Goal: Task Accomplishment & Management: Use online tool/utility

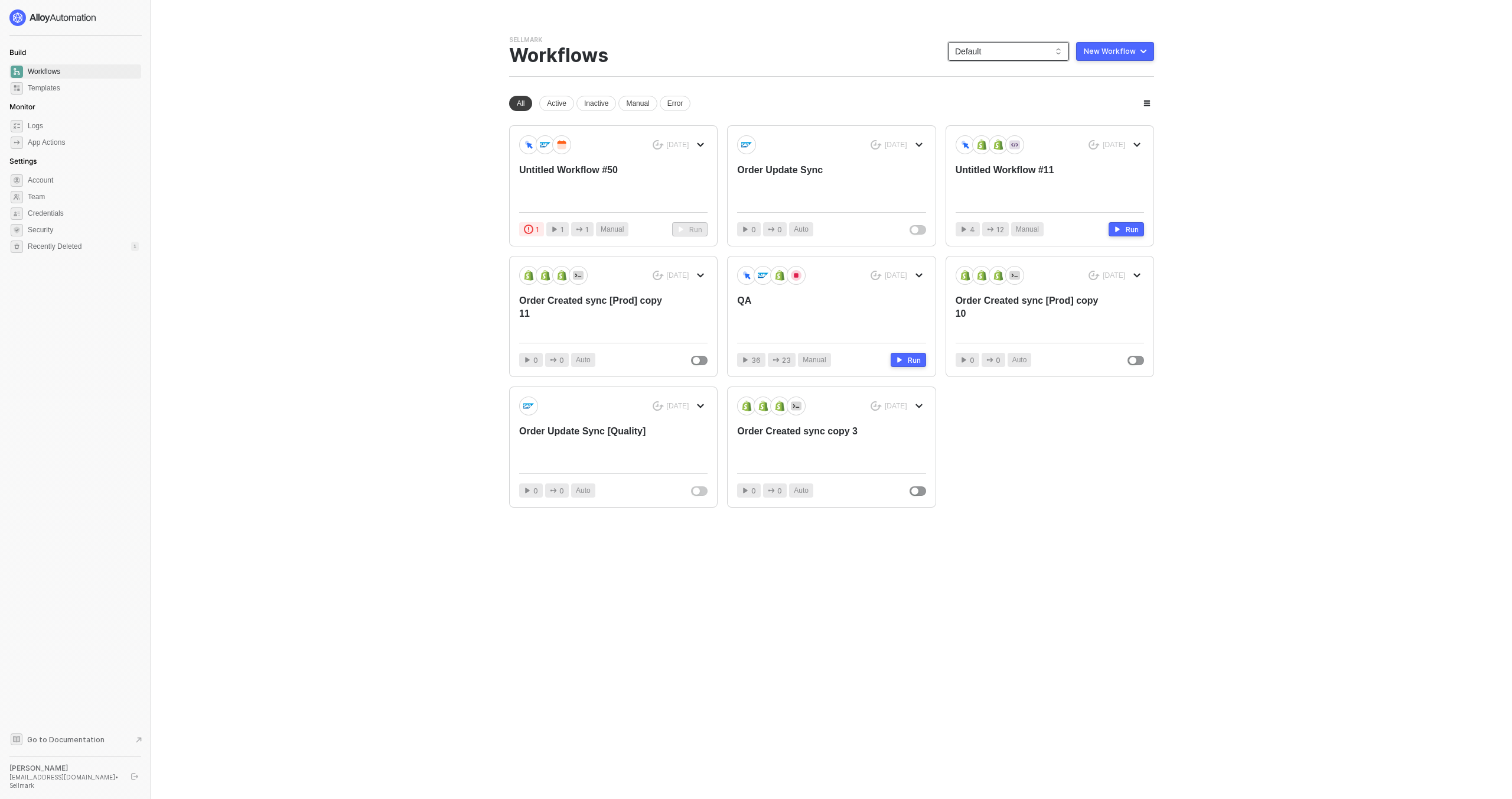
click at [993, 47] on span "Default" at bounding box center [1008, 51] width 107 height 18
click at [995, 190] on div "InForce" at bounding box center [1021, 187] width 87 height 14
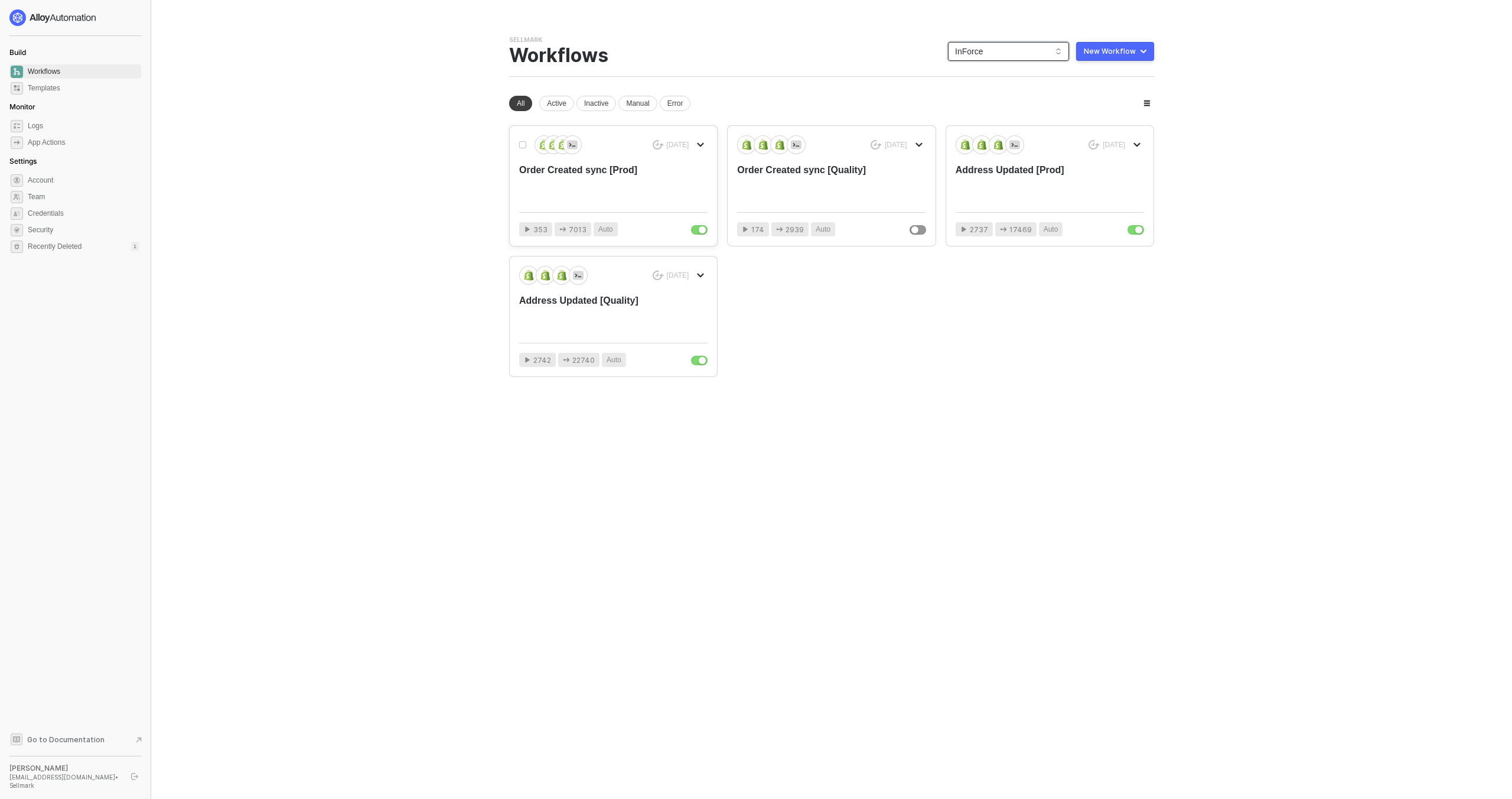
click at [608, 166] on div "Order Created sync [Prod]" at bounding box center [594, 183] width 151 height 39
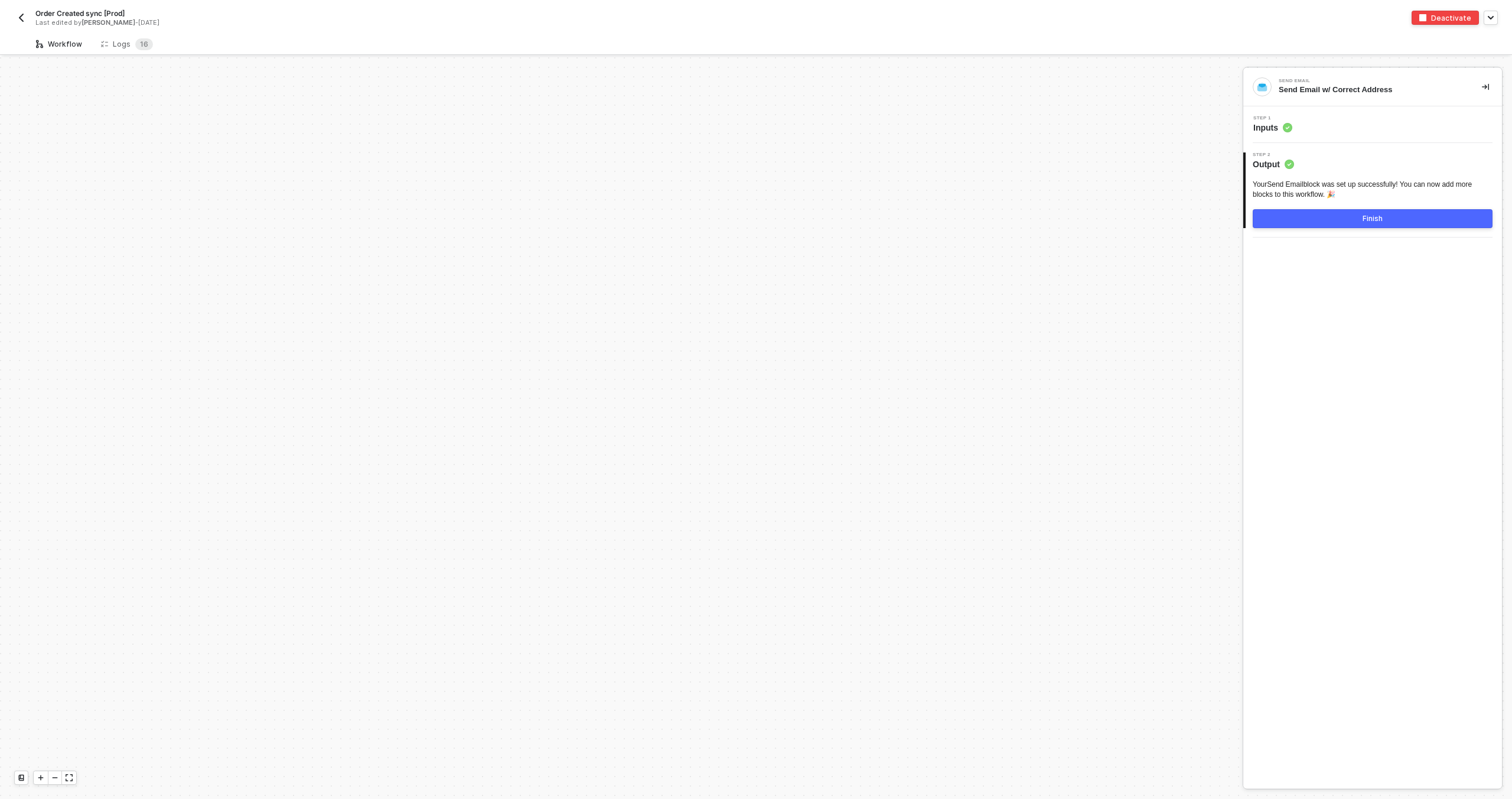
scroll to position [4102, 0]
click at [131, 49] on div "Logs 1 6" at bounding box center [127, 45] width 52 height 11
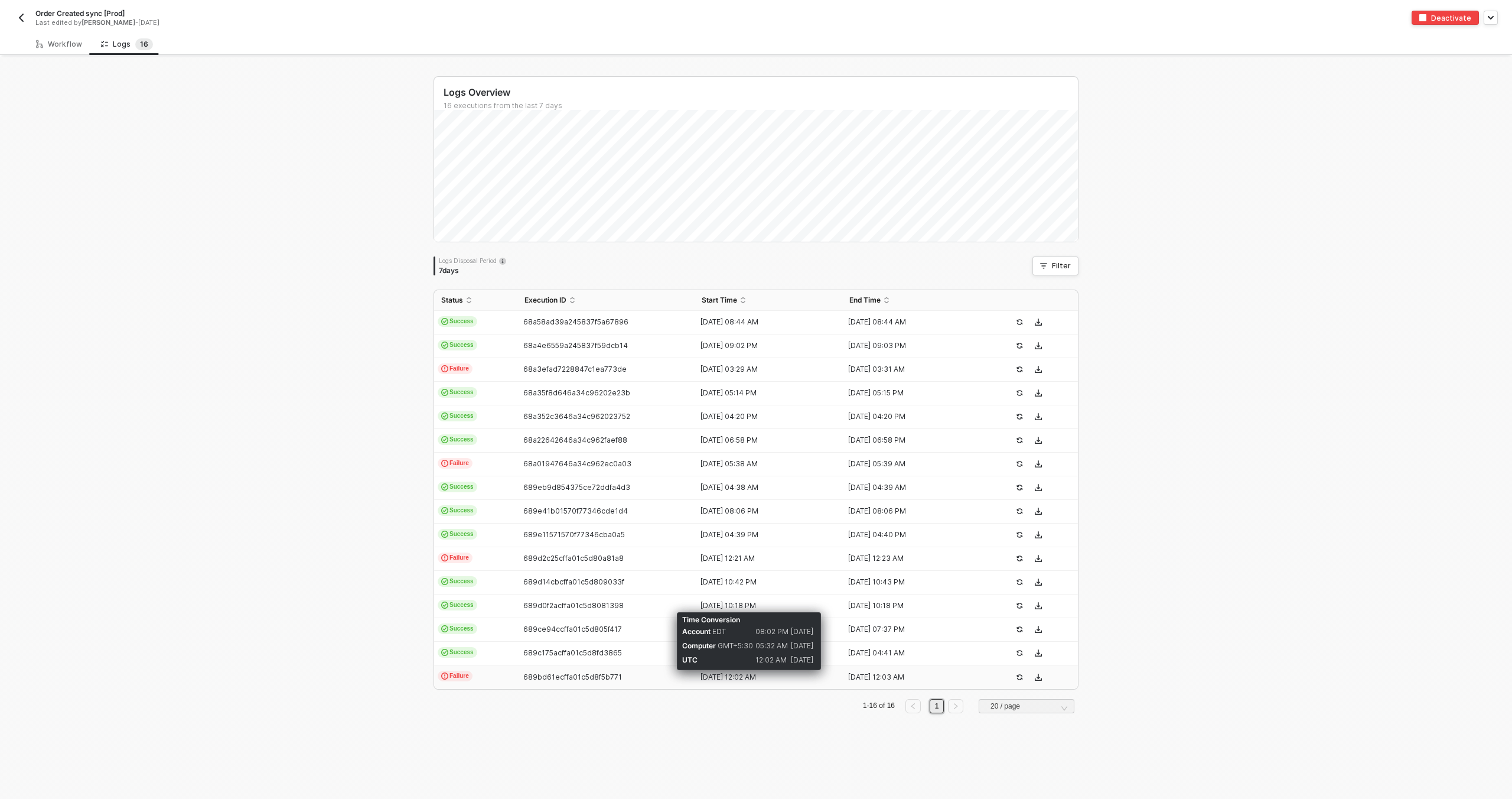
click at [714, 679] on div "[DATE] 12:02 AM" at bounding box center [764, 678] width 138 height 9
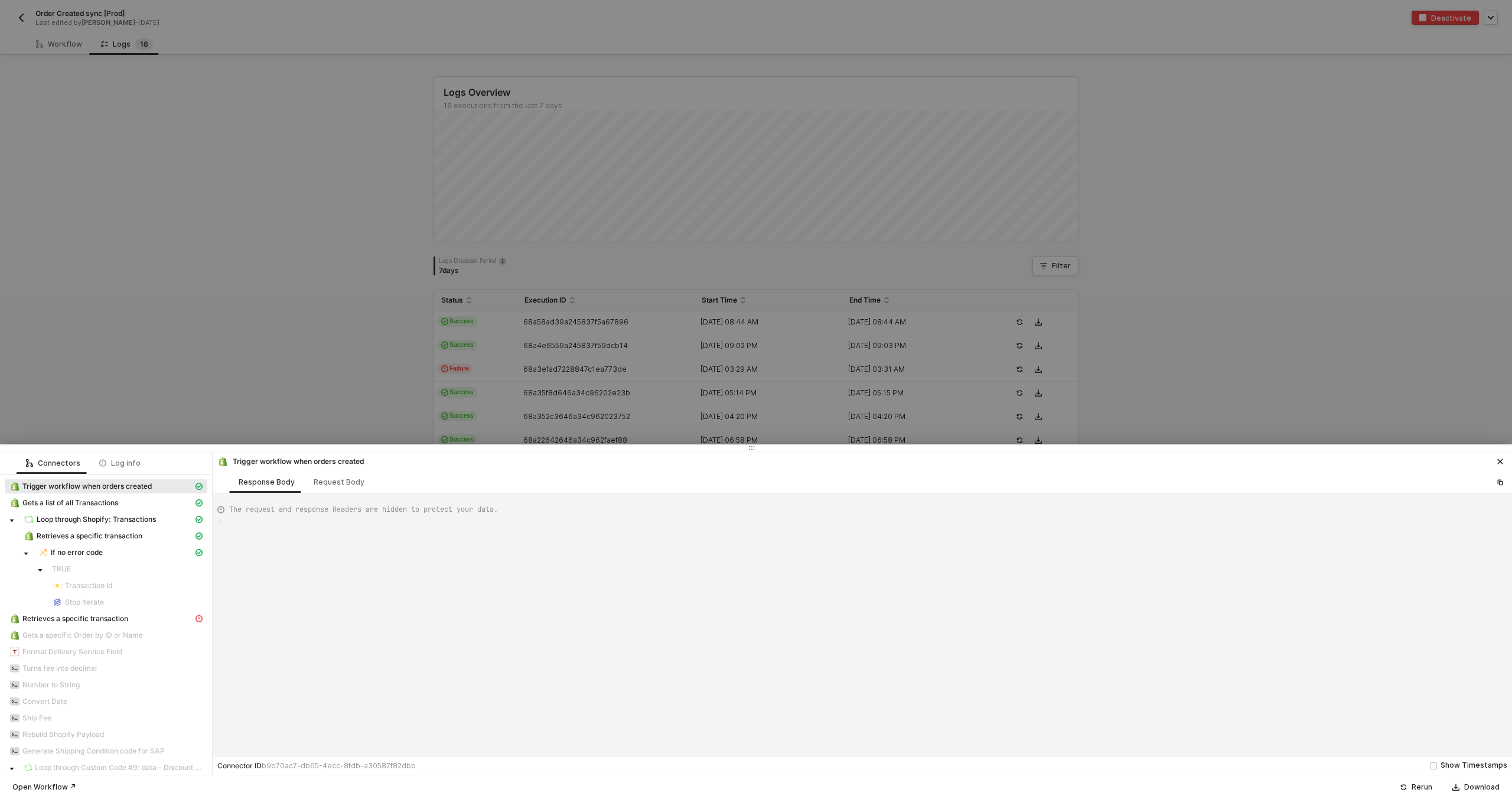
scroll to position [106, 0]
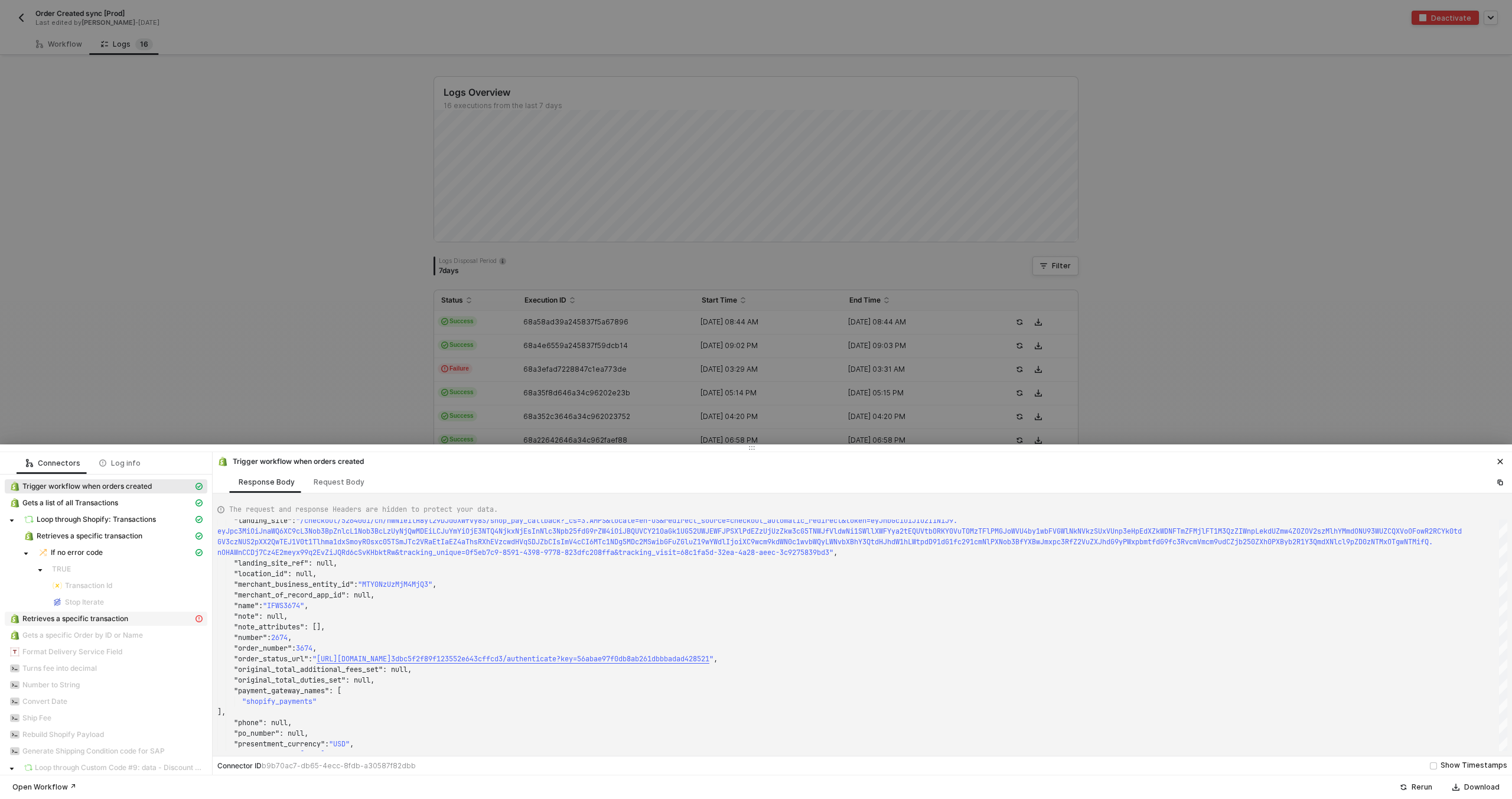
click at [118, 616] on span "Retrieves a specific transaction" at bounding box center [76, 619] width 106 height 9
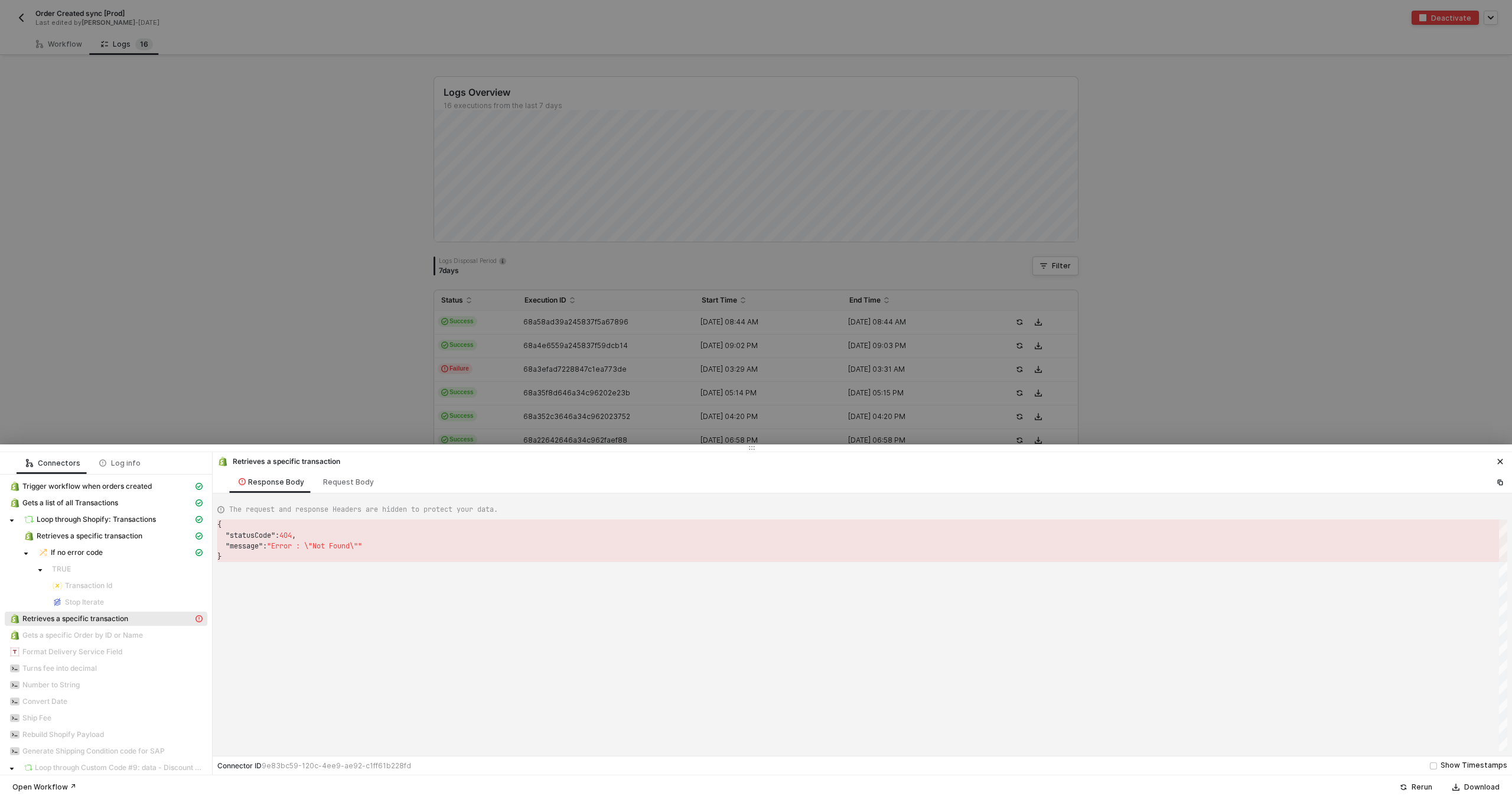
scroll to position [32, 0]
click at [37, 490] on span "Trigger workflow when orders created" at bounding box center [87, 486] width 130 height 9
type textarea "{ "json": { "id": 6769696112871, "admin_graphql_api_id": "gid://shopify/Order/6…"
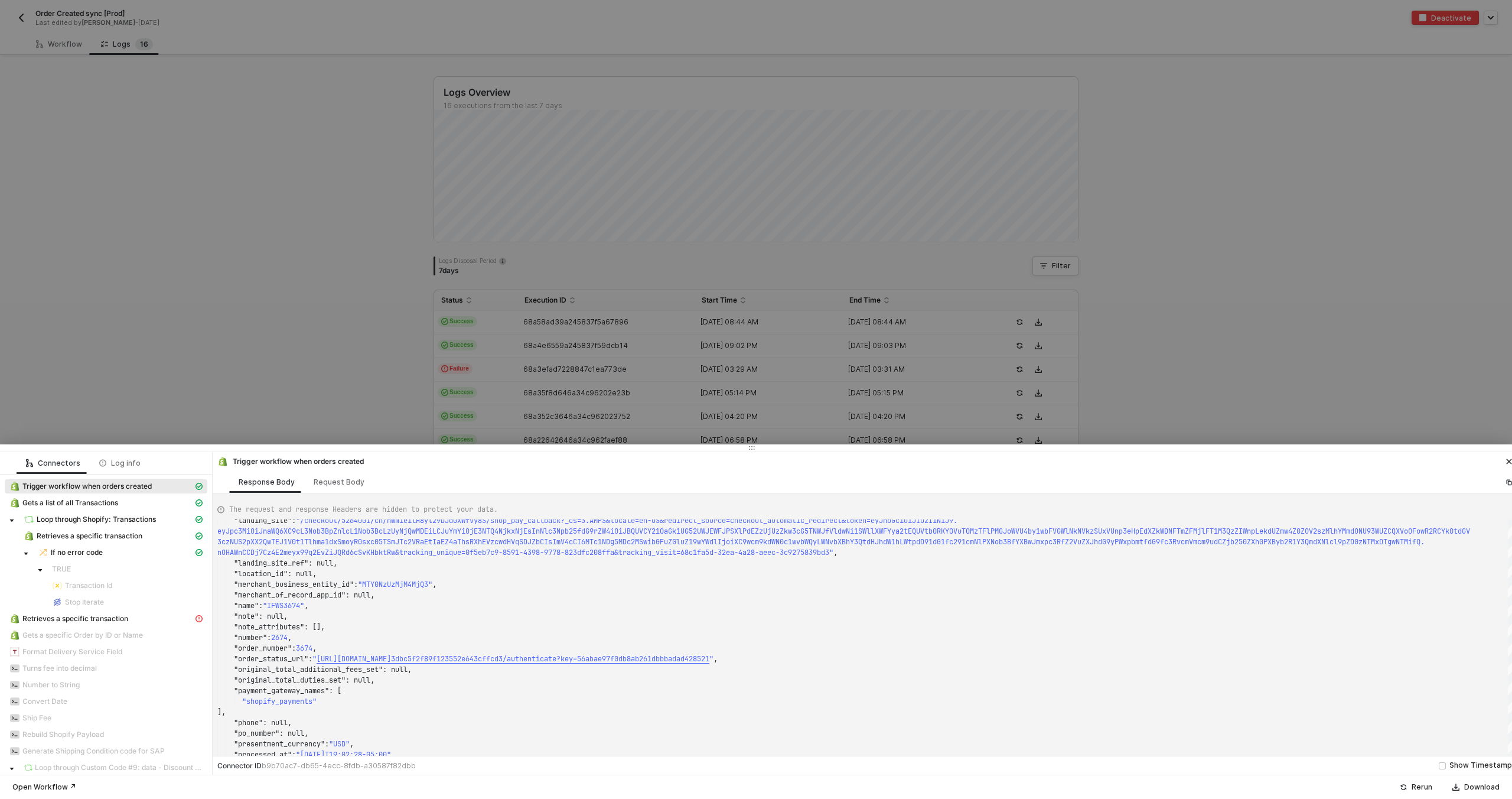
click at [272, 171] on div at bounding box center [756, 399] width 1512 height 799
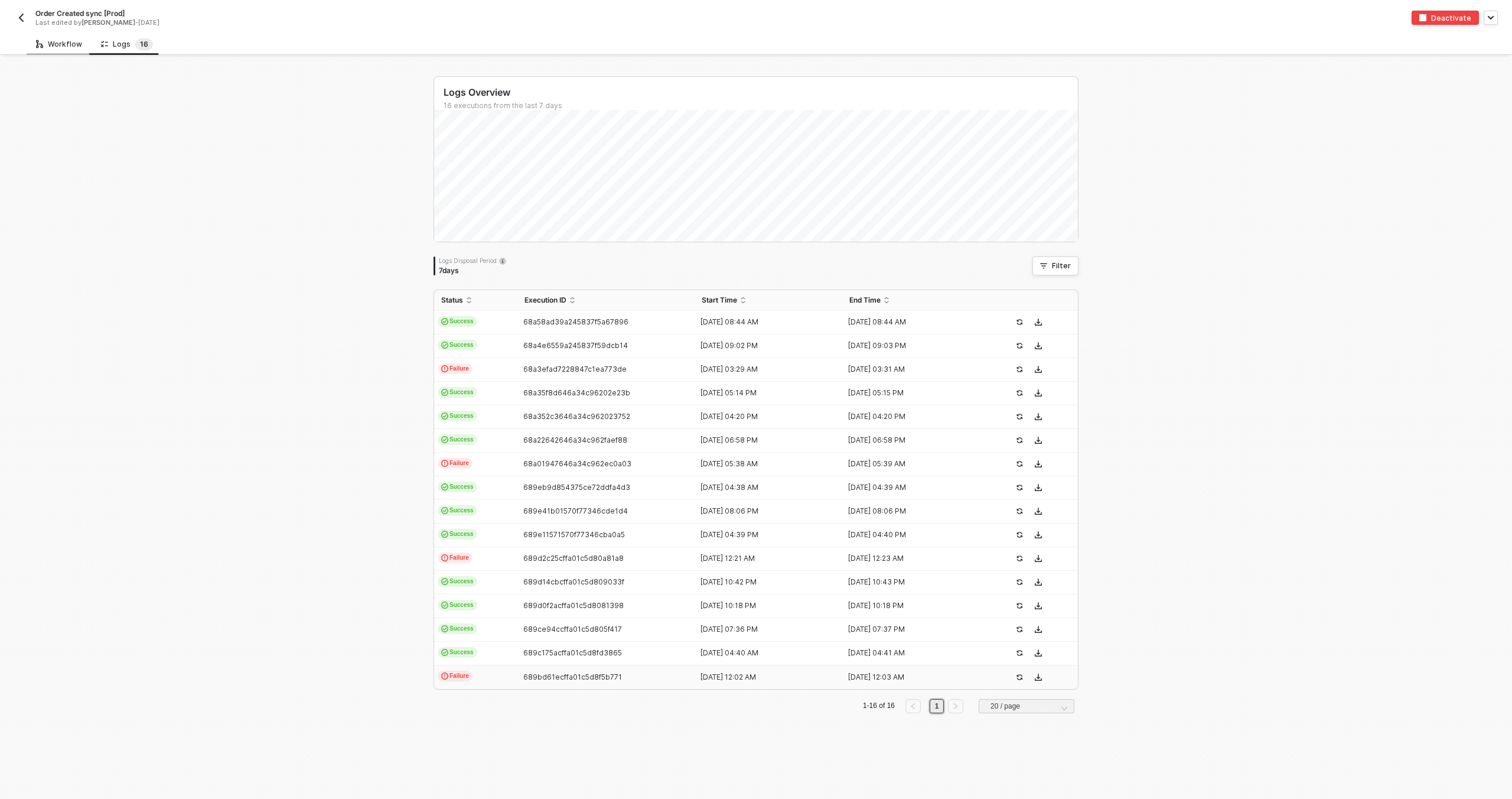
click at [59, 44] on div "Workflow" at bounding box center [59, 45] width 46 height 9
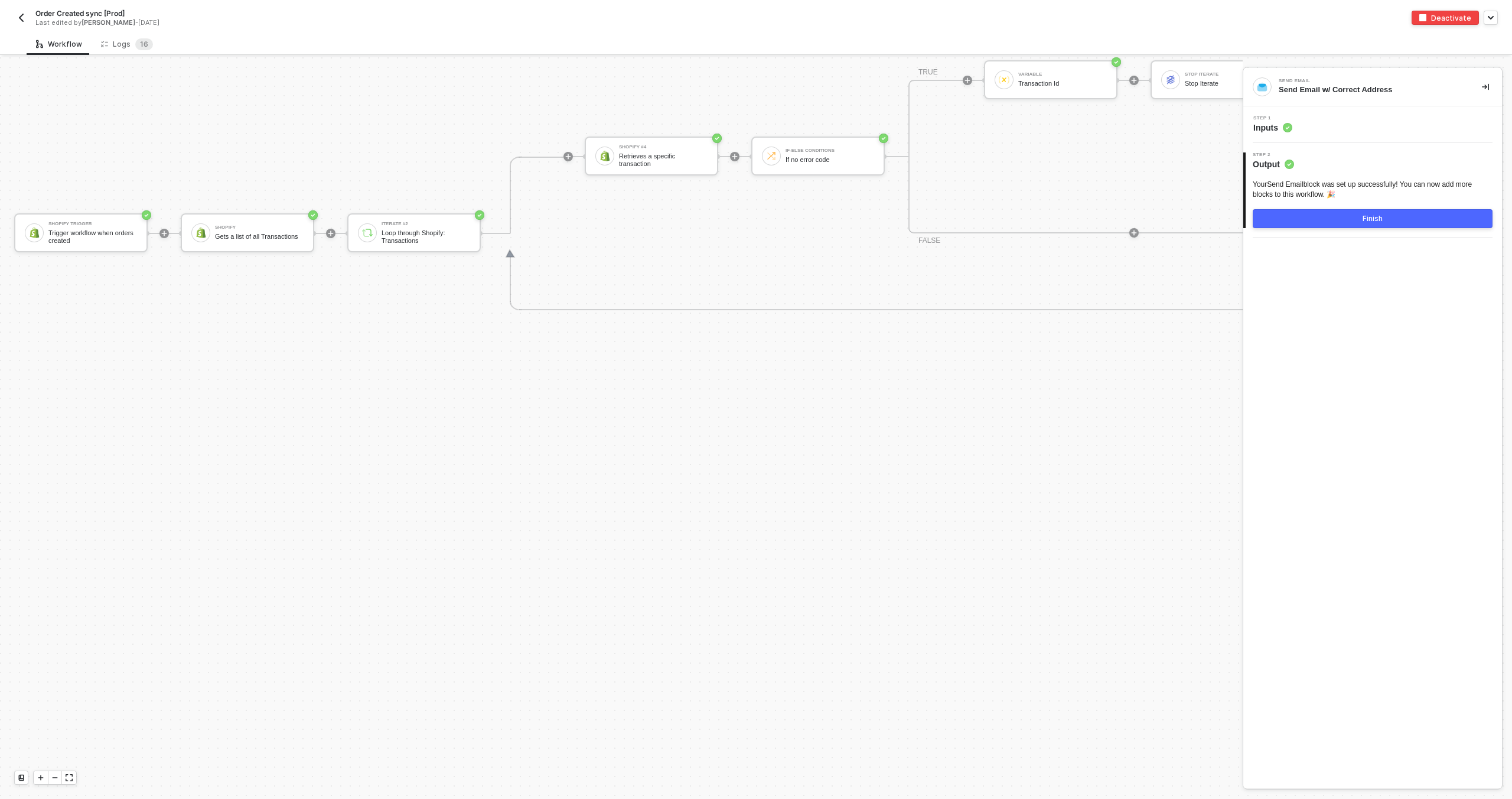
scroll to position [4830, 0]
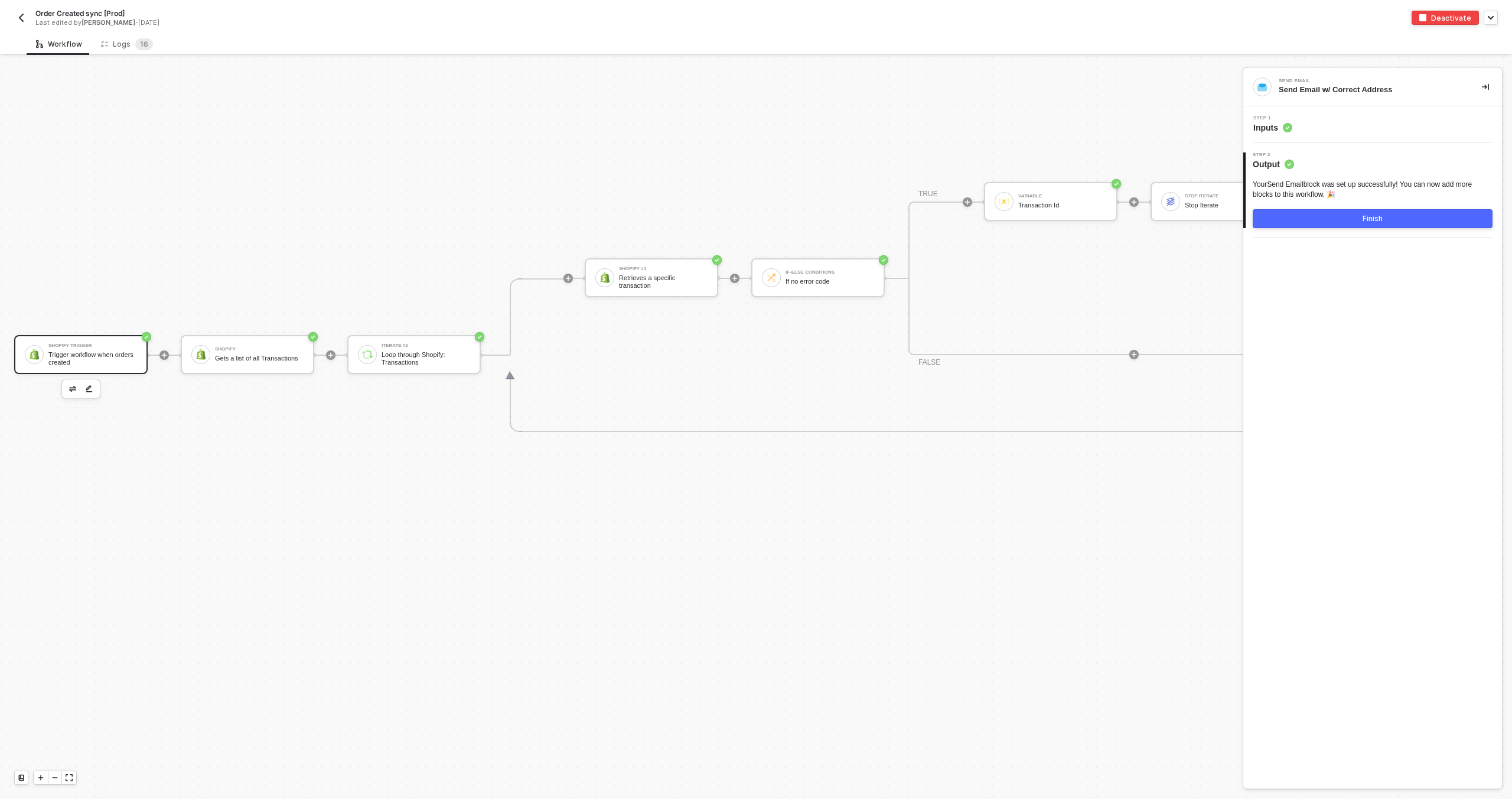
click at [116, 336] on div "Shopify Trigger Trigger workflow when orders created" at bounding box center [81, 354] width 134 height 39
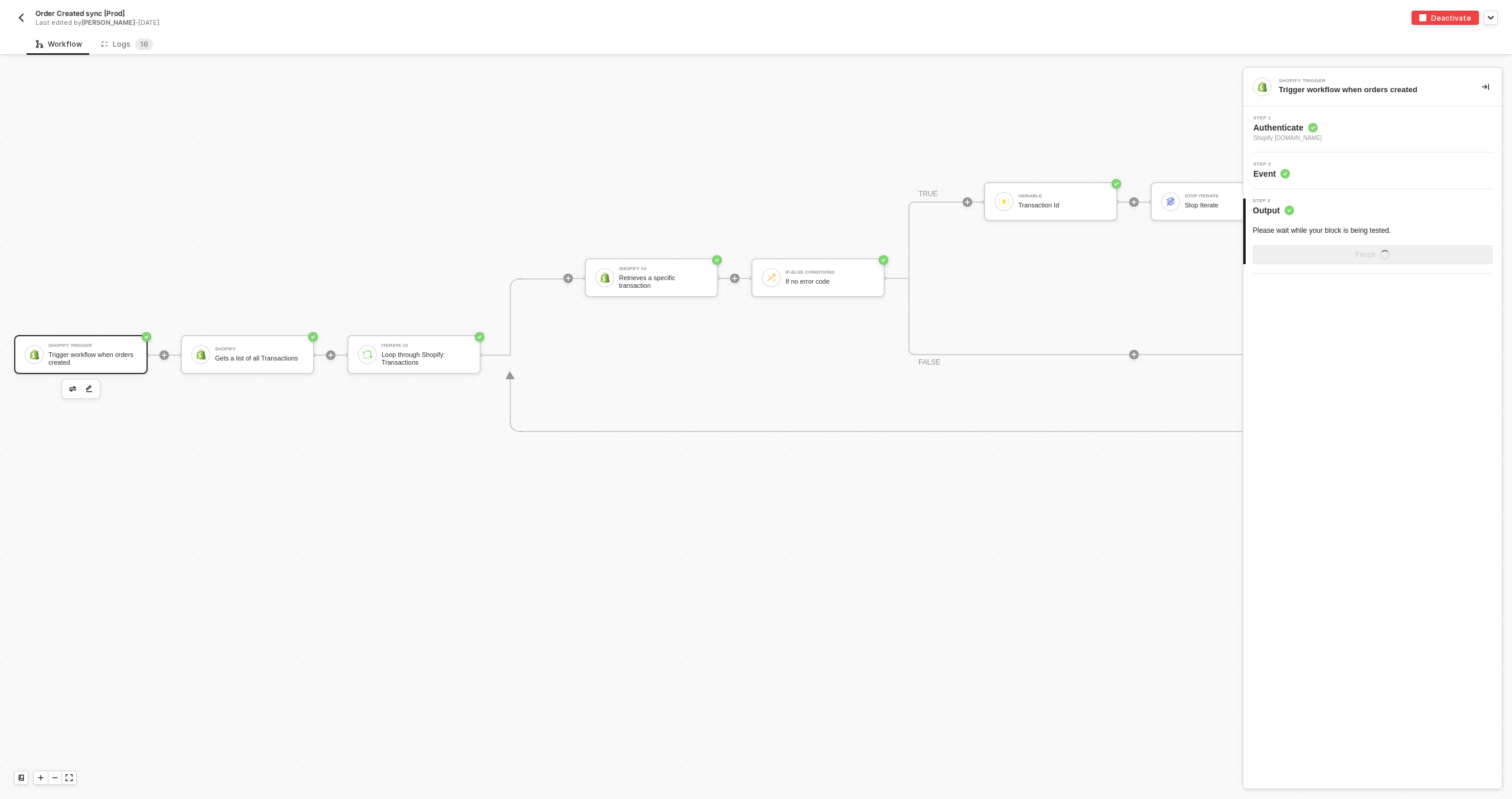
click at [1328, 172] on div "Step 2 Event" at bounding box center [1375, 171] width 256 height 18
click at [1302, 171] on div "Step 2 Event" at bounding box center [1375, 171] width 256 height 18
click at [1306, 136] on span "Shopify [DOMAIN_NAME]" at bounding box center [1287, 138] width 68 height 9
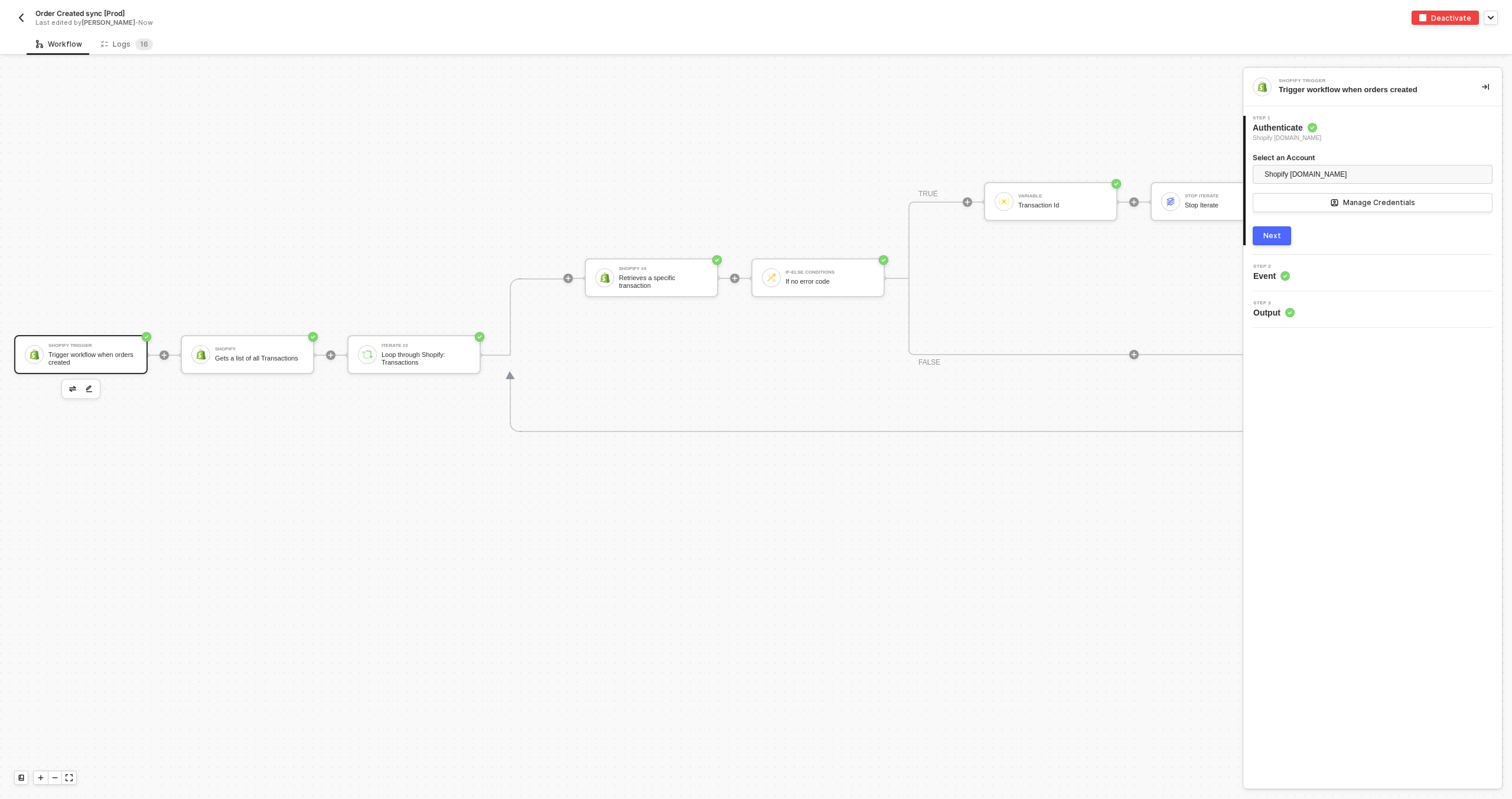
click at [1277, 240] on div "Next" at bounding box center [1272, 236] width 18 height 9
click at [27, 20] on button "button" at bounding box center [21, 17] width 14 height 14
